Goal: Task Accomplishment & Management: Manage account settings

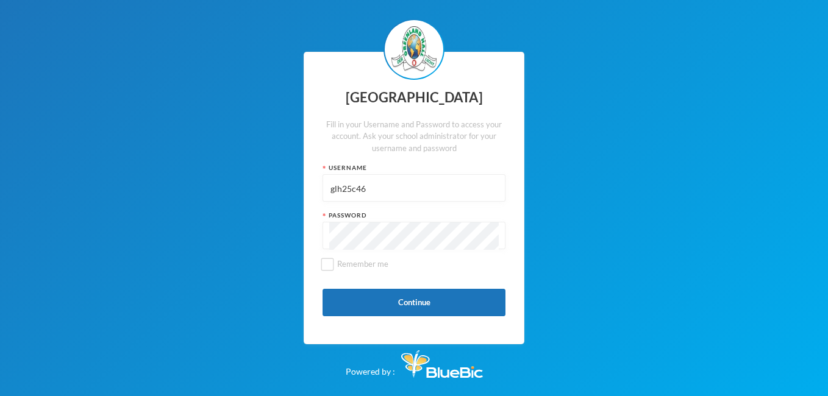
click at [369, 179] on input "glh25c46" at bounding box center [414, 188] width 170 height 27
type input "g"
type input "glh24c159"
click at [560, 279] on div "Greenland Hall Fill in your Username and Password to access your account. Ask y…" at bounding box center [414, 198] width 828 height 396
click at [329, 262] on input "Remember me" at bounding box center [327, 264] width 13 height 13
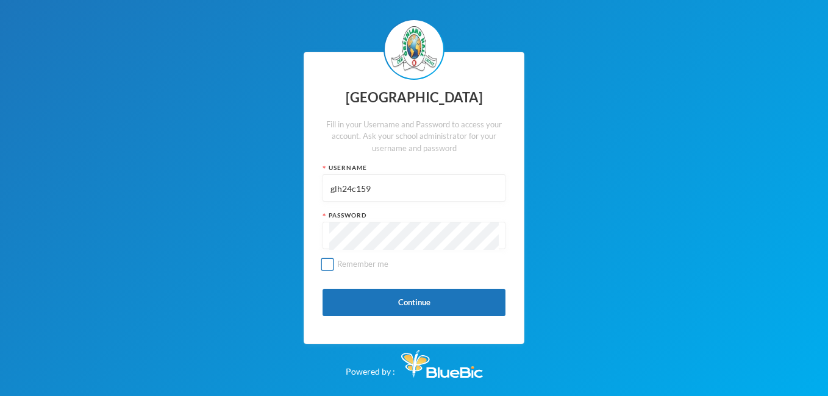
checkbox input "true"
click at [372, 300] on button "Continue" at bounding box center [414, 302] width 183 height 27
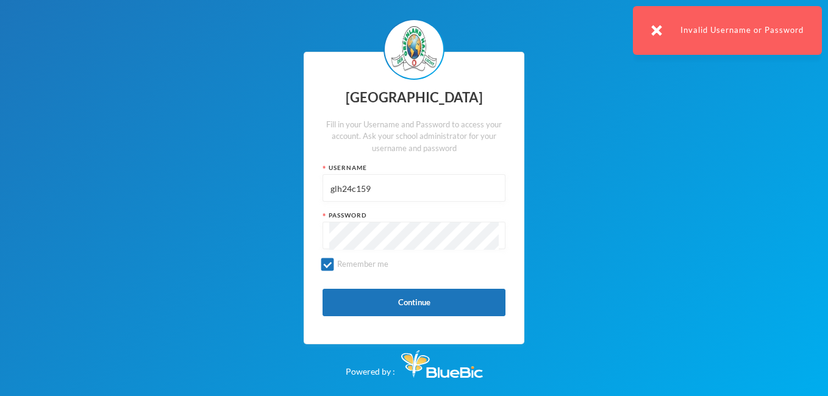
click at [641, 252] on div "Greenland Hall Fill in your Username and Password to access your account. Ask y…" at bounding box center [414, 198] width 828 height 396
click at [653, 12] on div "Invalid Username or Password" at bounding box center [727, 30] width 189 height 49
